Goal: Navigation & Orientation: Find specific page/section

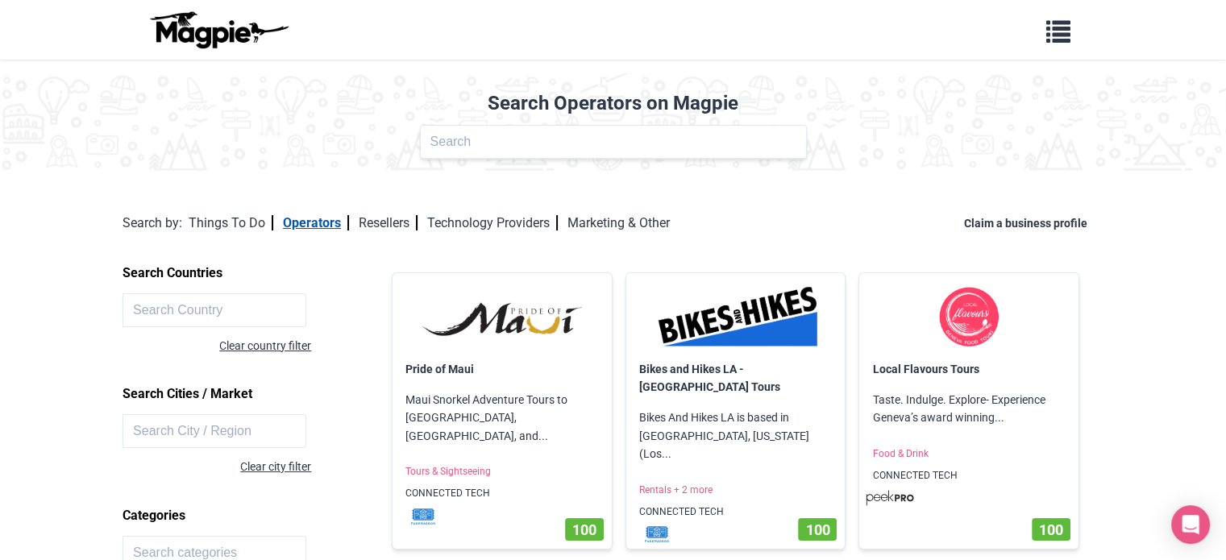
click at [308, 223] on link "Operators" at bounding box center [316, 222] width 66 height 15
click at [234, 220] on link "Things To Do" at bounding box center [231, 222] width 85 height 15
